Goal: Check status: Check status

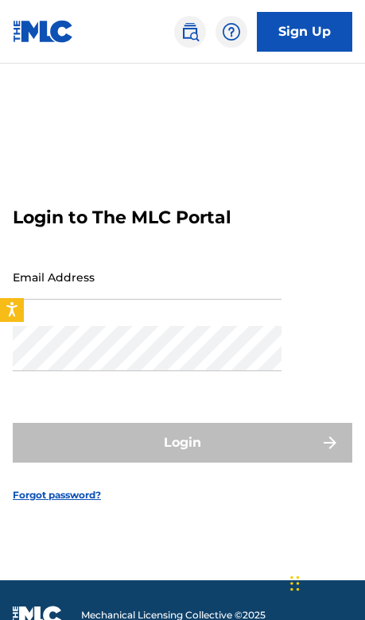
click at [101, 300] on input "Email Address" at bounding box center [147, 276] width 269 height 45
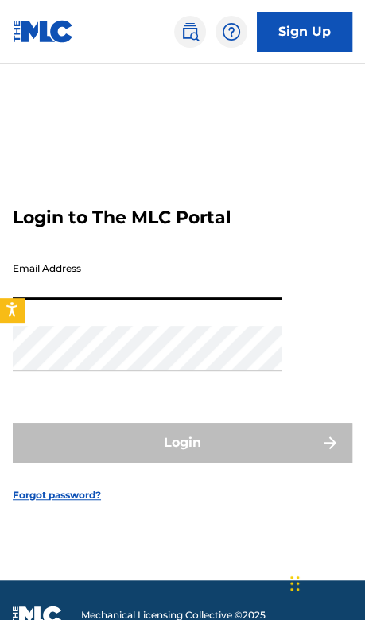
type input "[EMAIL_ADDRESS][DOMAIN_NAME]"
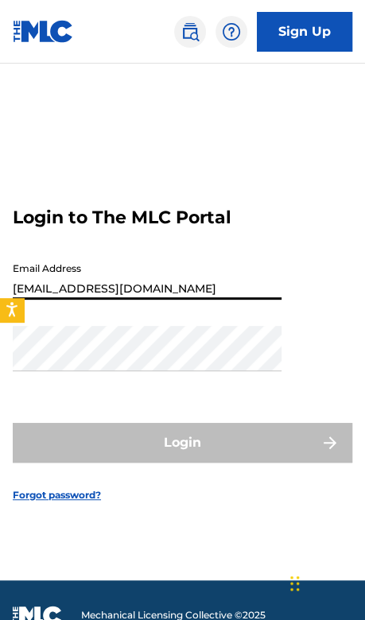
click at [182, 462] on button "Login" at bounding box center [182, 443] width 339 height 40
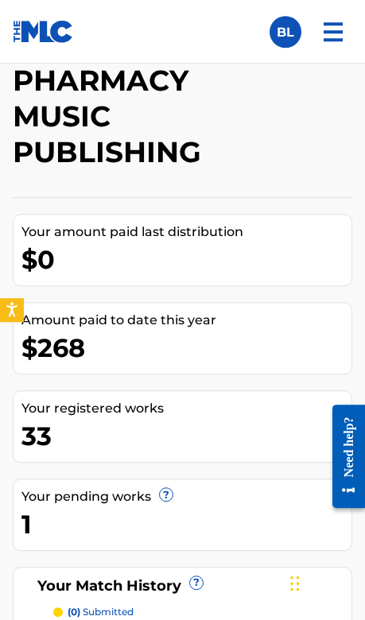
scroll to position [172, 0]
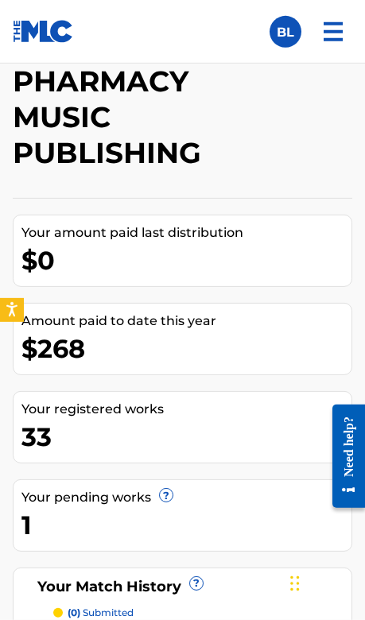
click at [66, 342] on div "$268" at bounding box center [186, 349] width 330 height 36
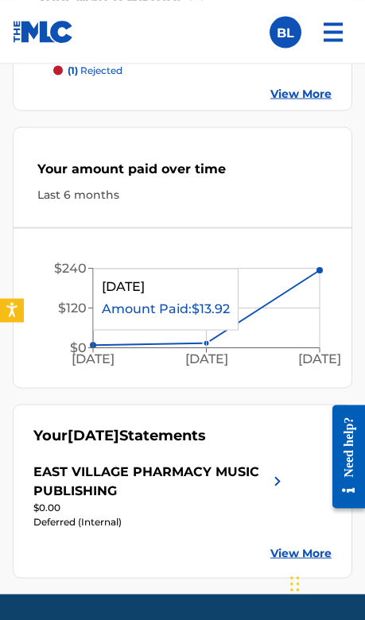
scroll to position [759, 0]
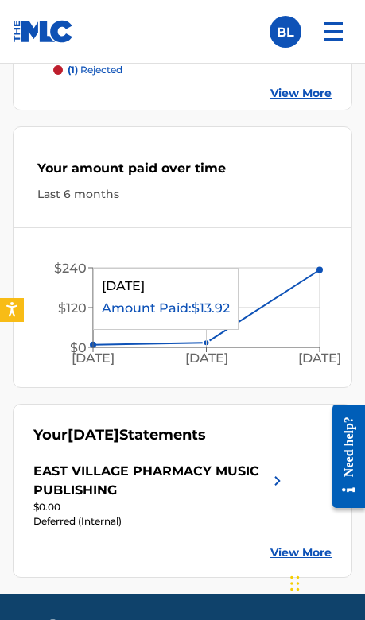
click at [287, 557] on link "View More" at bounding box center [300, 552] width 61 height 17
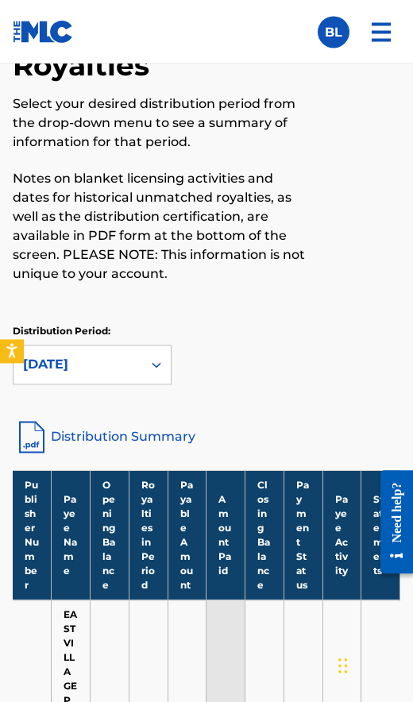
scroll to position [148, 0]
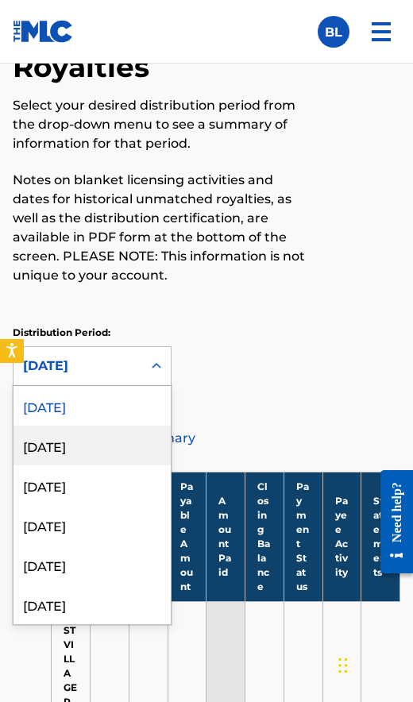
click at [79, 450] on div "[DATE]" at bounding box center [92, 446] width 157 height 40
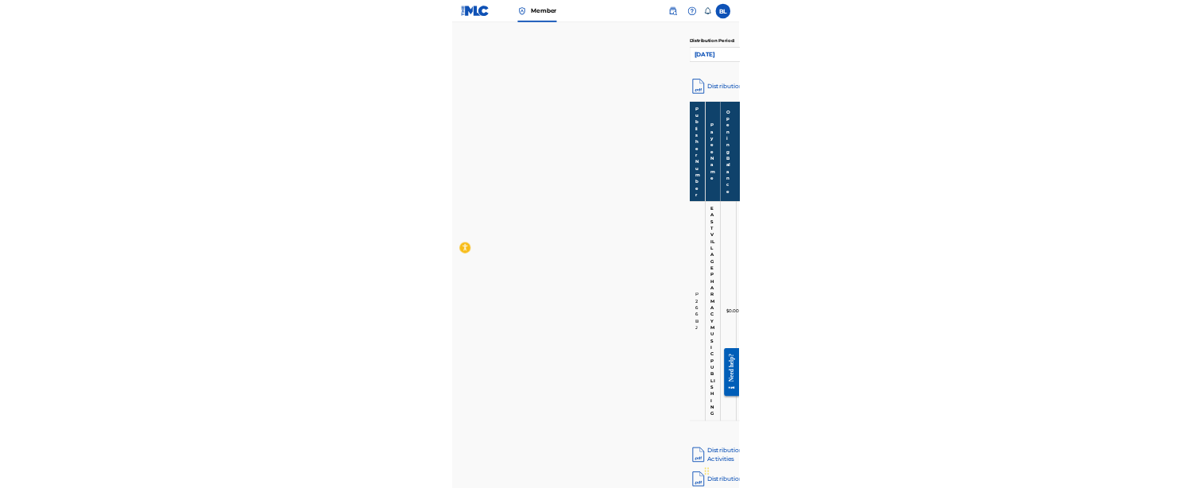
scroll to position [314, 0]
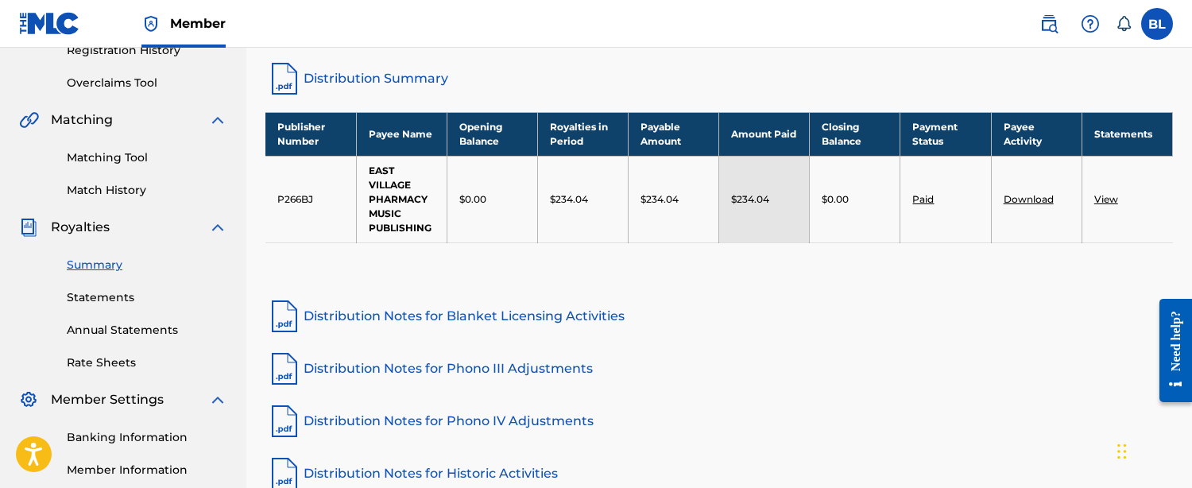
click at [364, 202] on p "$234.04" at bounding box center [569, 199] width 38 height 14
click at [364, 144] on th "Royalties in Period" at bounding box center [582, 134] width 91 height 44
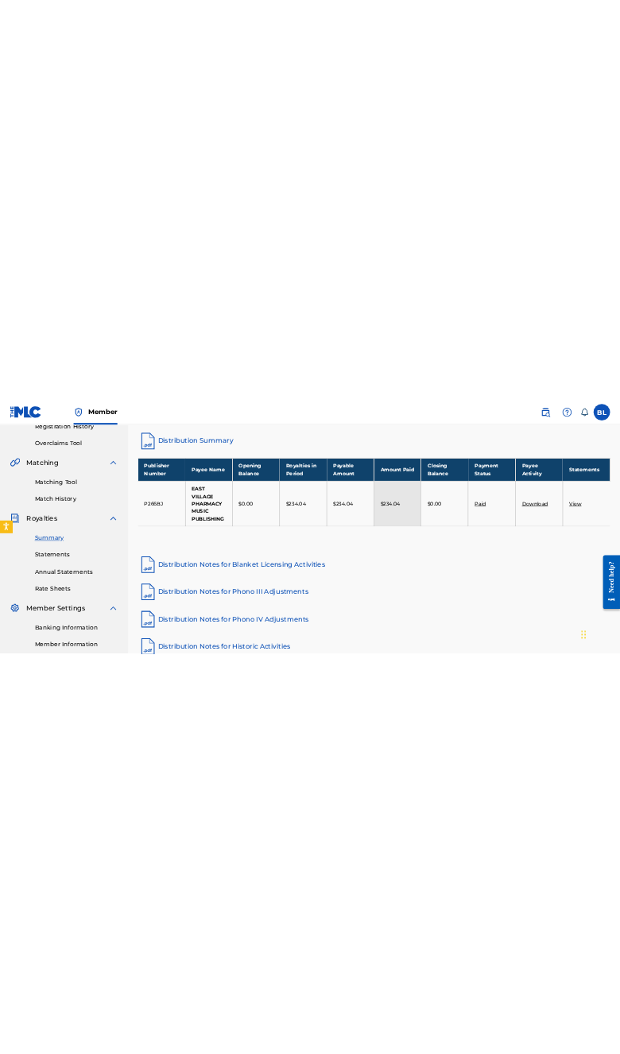
scroll to position [0, 0]
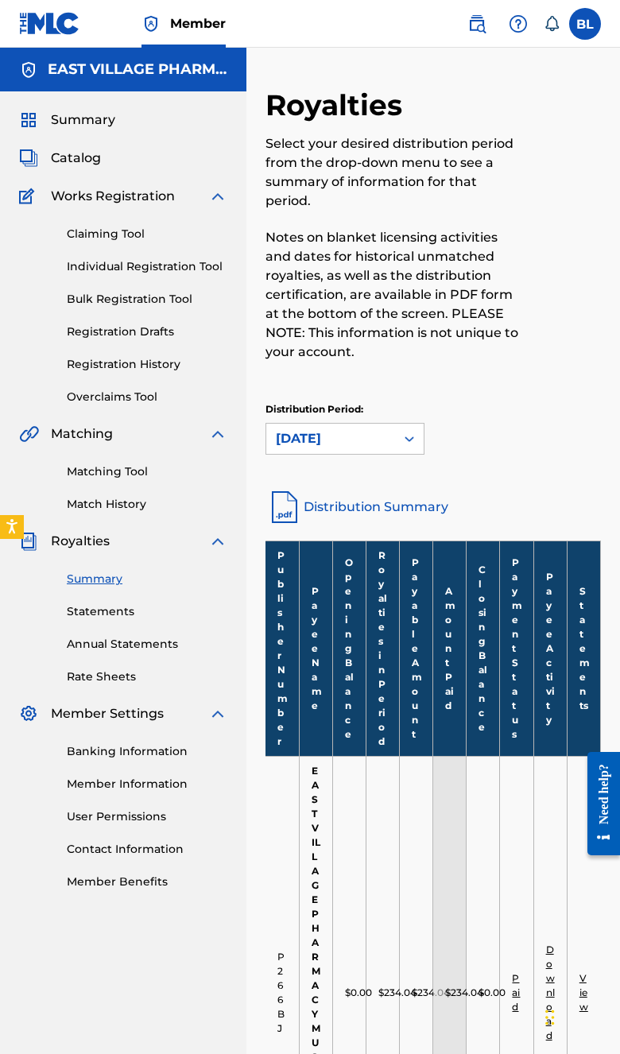
click at [115, 614] on link "Statements" at bounding box center [147, 611] width 160 height 17
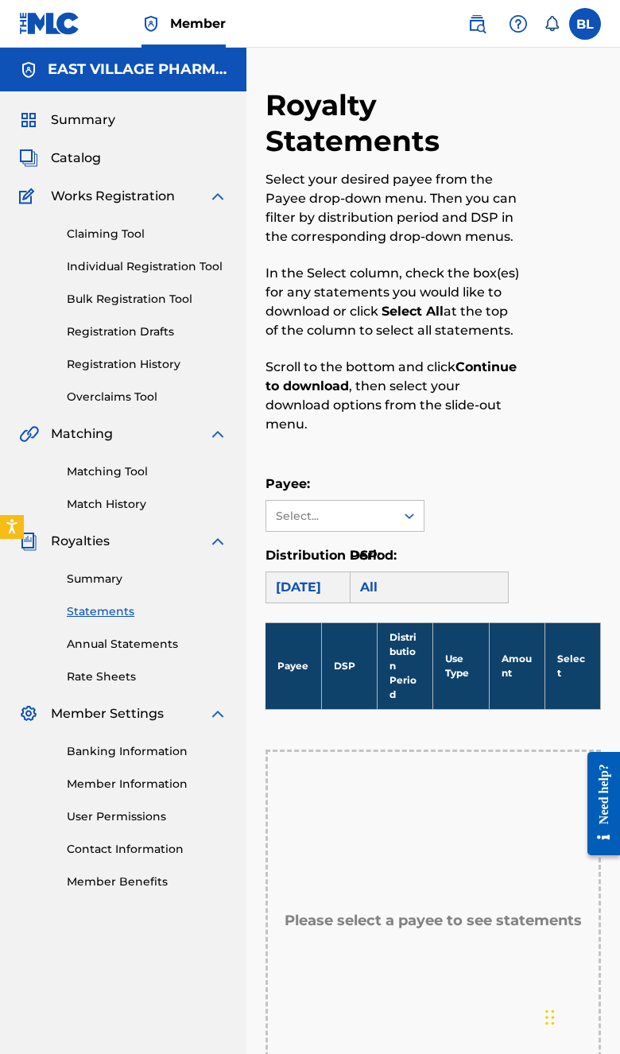
click at [319, 588] on div "[DATE]" at bounding box center [344, 587] width 159 height 32
click at [364, 588] on div "All" at bounding box center [429, 587] width 159 height 32
click at [355, 571] on div "EAST VILLAGE PHARMACY MUSIC PUBLISHING" at bounding box center [344, 571] width 157 height 78
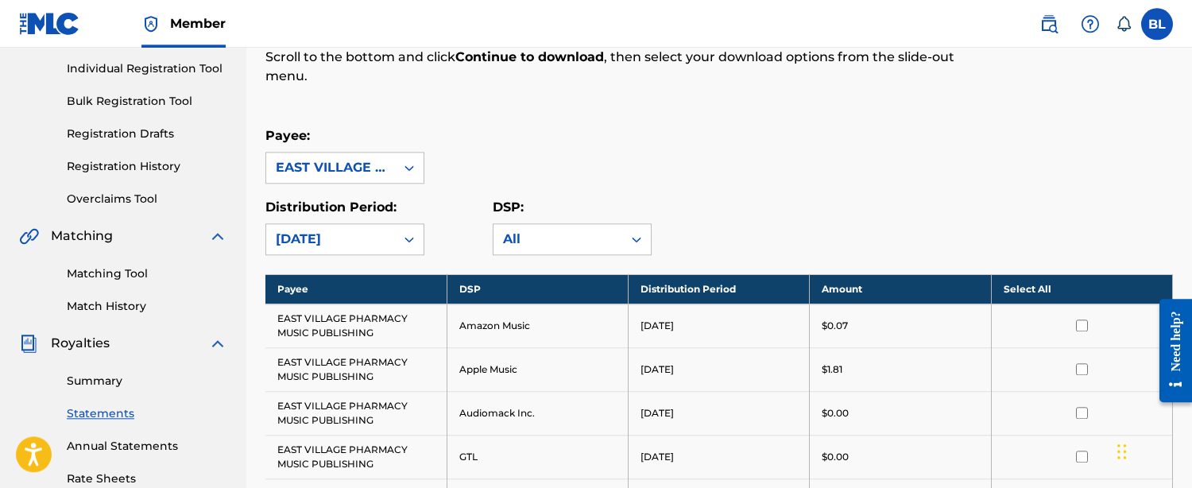
scroll to position [198, 0]
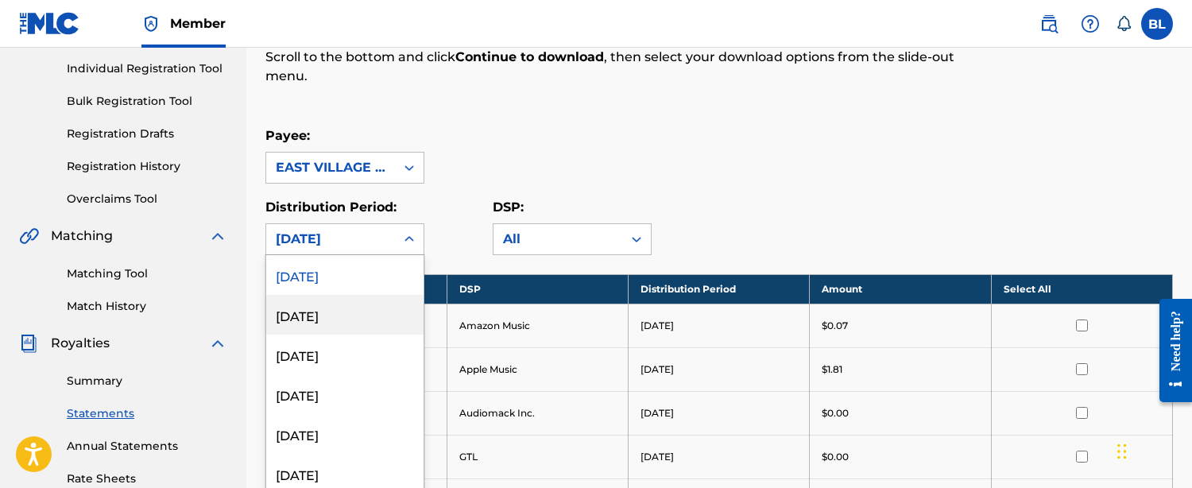
click at [344, 325] on div "[DATE]" at bounding box center [344, 315] width 157 height 40
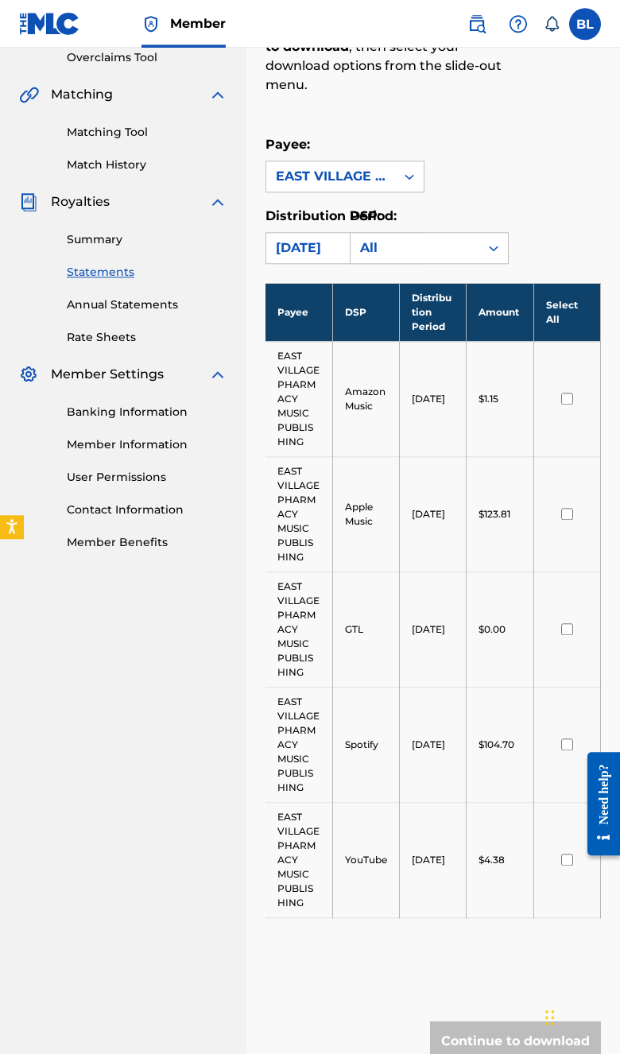
scroll to position [354, 0]
